Goal: Information Seeking & Learning: Learn about a topic

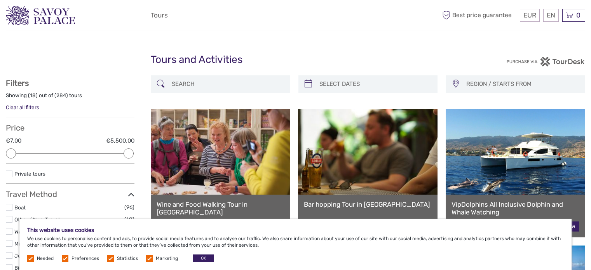
select select
type input "l"
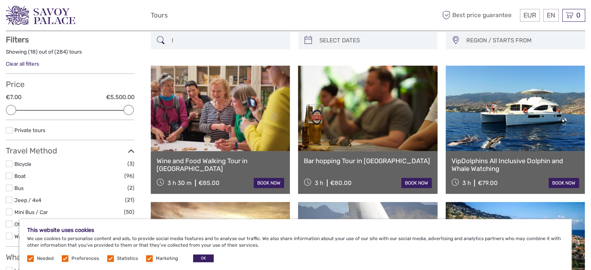
scroll to position [44, 0]
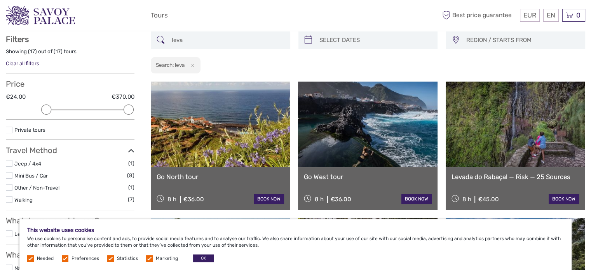
type input "leva"
click at [193, 65] on button "x" at bounding box center [191, 65] width 10 height 8
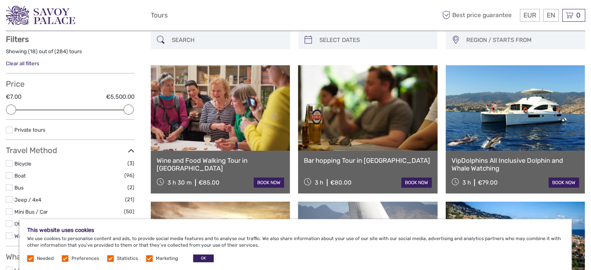
scroll to position [174, 0]
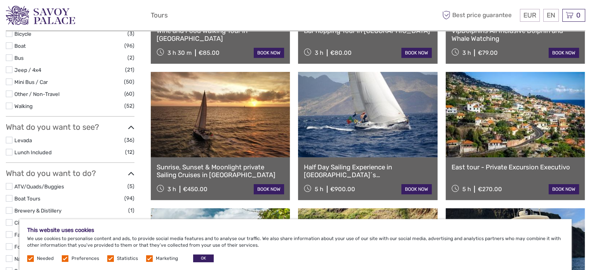
click at [9, 138] on label at bounding box center [9, 140] width 7 height 7
click at [0, 0] on input "checkbox" at bounding box center [0, 0] width 0 height 0
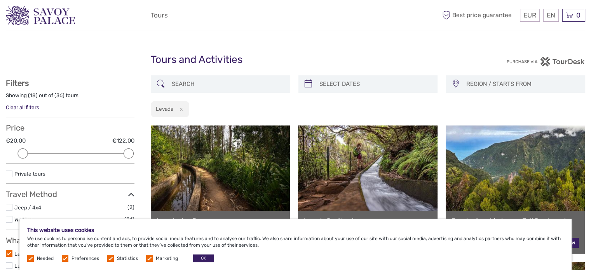
click at [182, 108] on button "x" at bounding box center [179, 109] width 10 height 8
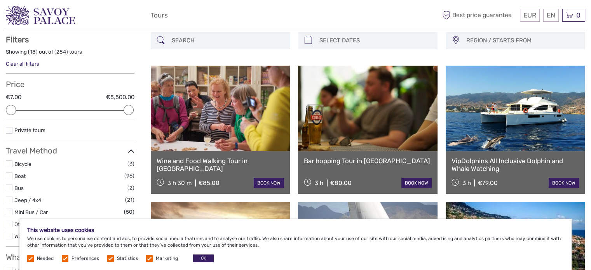
scroll to position [44, 0]
click at [226, 40] on input "search" at bounding box center [228, 40] width 118 height 14
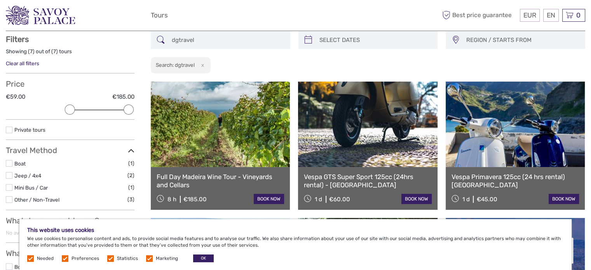
click at [180, 40] on input "dgtravel" at bounding box center [228, 40] width 118 height 14
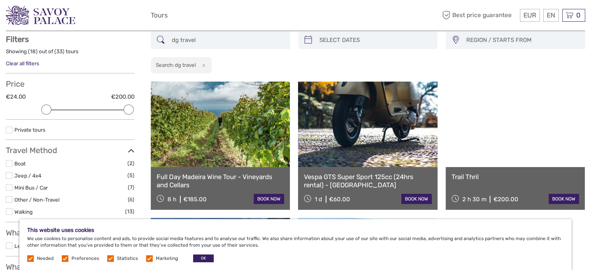
scroll to position [174, 0]
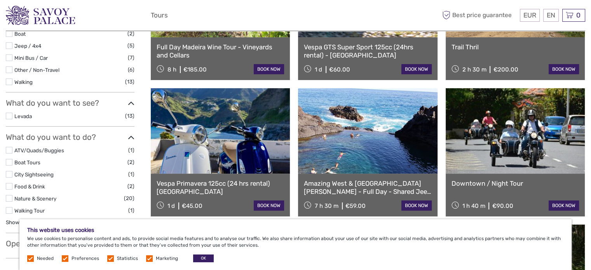
type input "dg travel"
drag, startPoint x: 205, startPoint y: 256, endPoint x: 207, endPoint y: 250, distance: 6.4
click at [205, 256] on button "OK" at bounding box center [203, 258] width 21 height 8
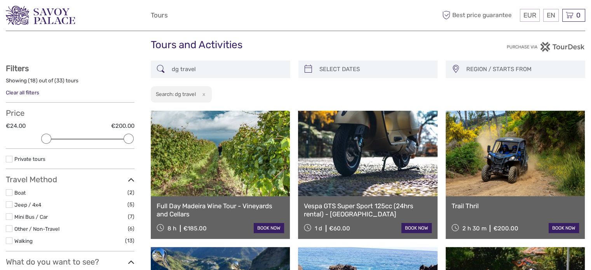
scroll to position [0, 0]
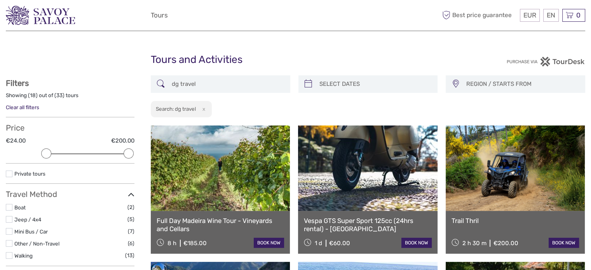
click at [204, 110] on button "x" at bounding box center [202, 109] width 10 height 8
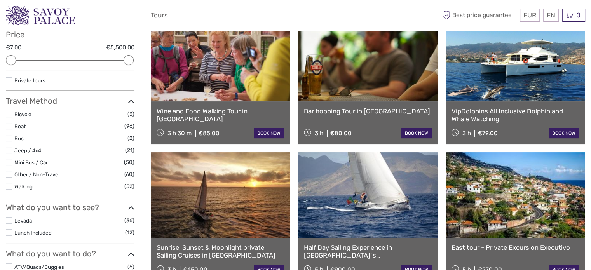
scroll to position [174, 0]
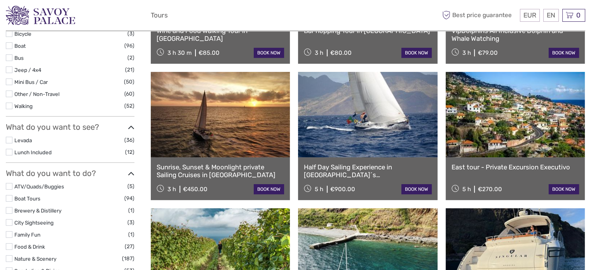
click at [8, 139] on label at bounding box center [9, 140] width 7 height 7
click at [0, 0] on input "checkbox" at bounding box center [0, 0] width 0 height 0
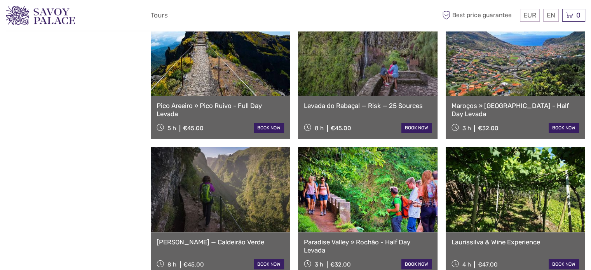
scroll to position [388, 0]
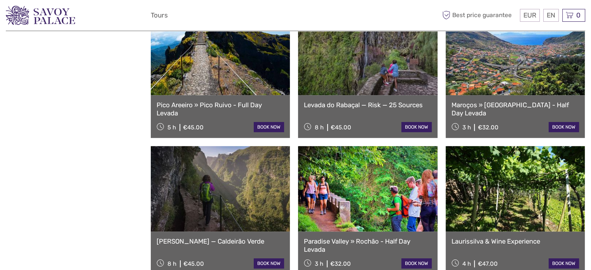
click at [398, 197] on link at bounding box center [367, 188] width 139 height 85
